Goal: Find specific page/section: Find specific page/section

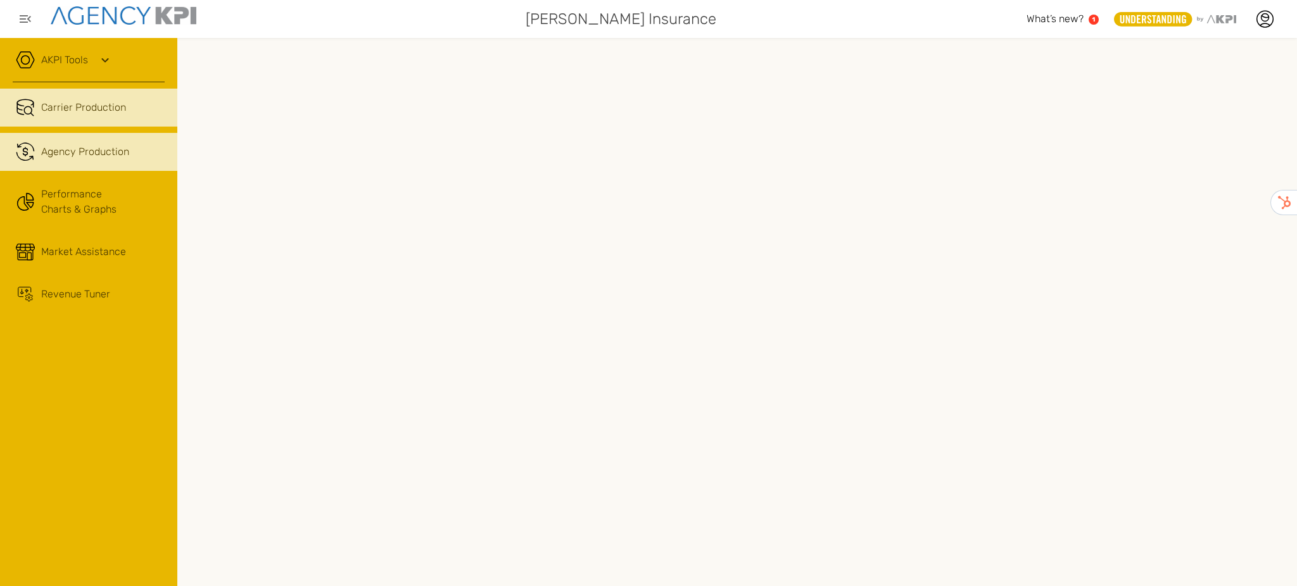
click at [109, 153] on span "Agency Production" at bounding box center [85, 151] width 88 height 15
